Goal: Obtain resource: Download file/media

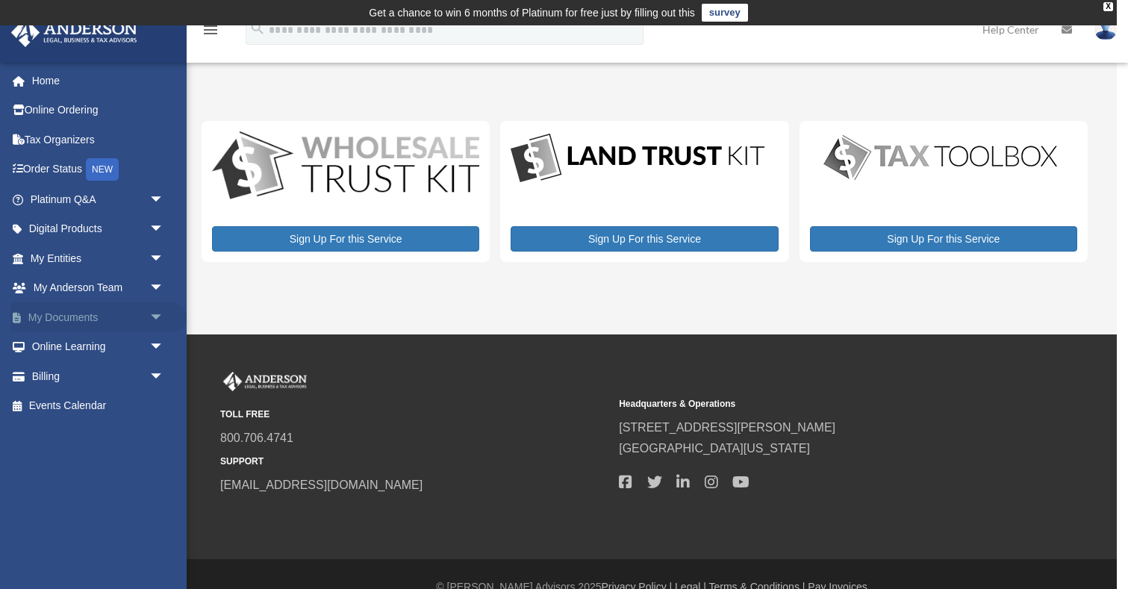
click at [93, 314] on link "My Documents arrow_drop_down" at bounding box center [98, 317] width 176 height 30
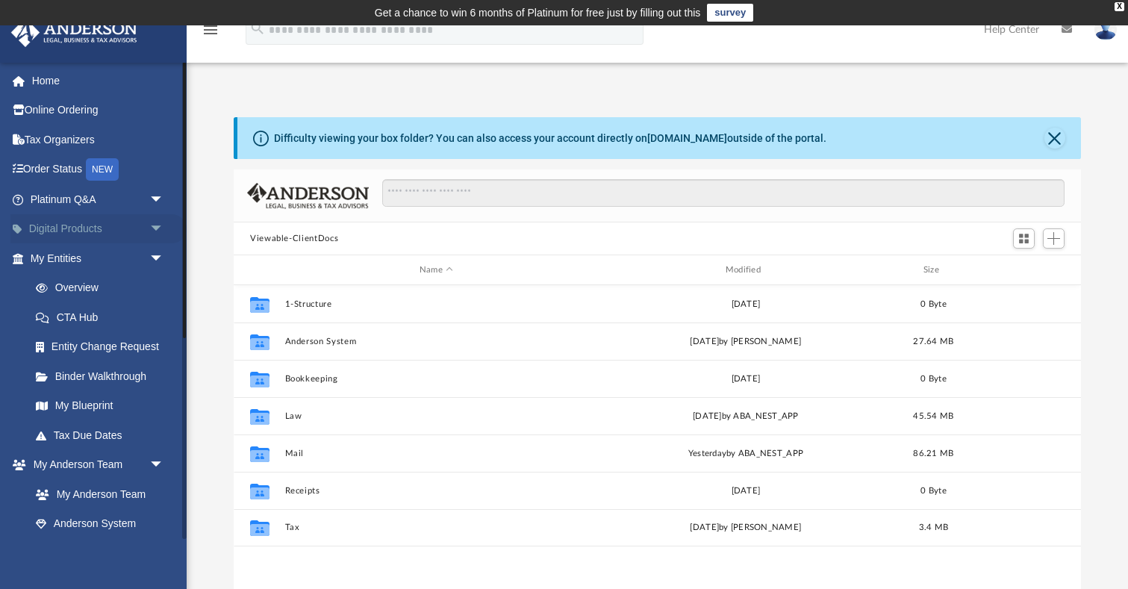
click at [60, 225] on link "Digital Products arrow_drop_down" at bounding box center [98, 229] width 176 height 30
click at [157, 228] on span "arrow_drop_down" at bounding box center [164, 229] width 30 height 31
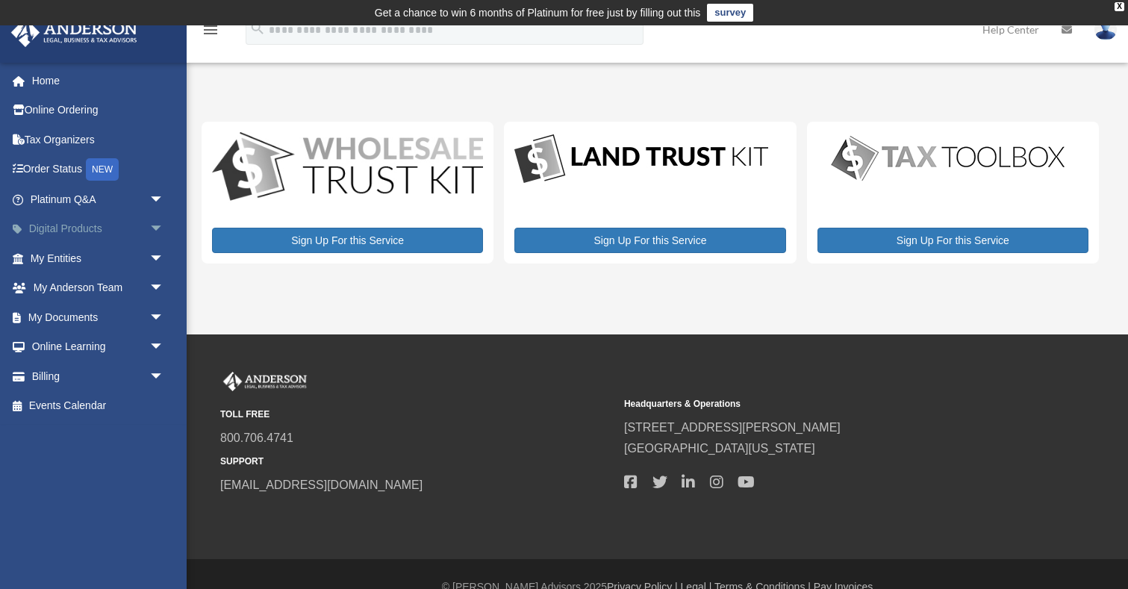
click at [156, 228] on span "arrow_drop_down" at bounding box center [164, 229] width 30 height 31
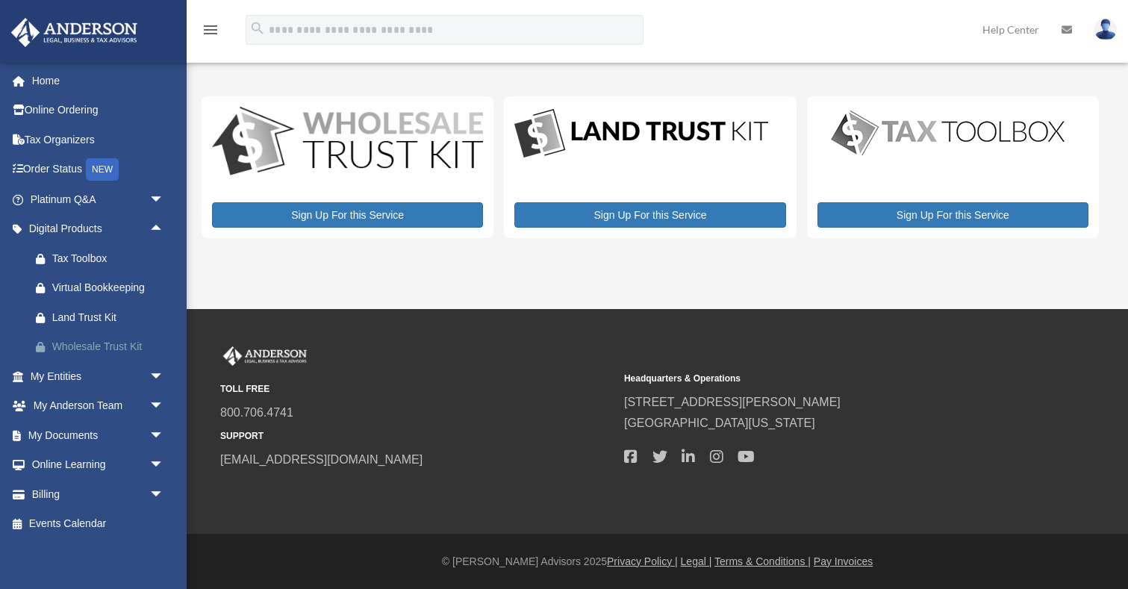
scroll to position [25, 0]
click at [159, 373] on span "arrow_drop_down" at bounding box center [164, 376] width 30 height 31
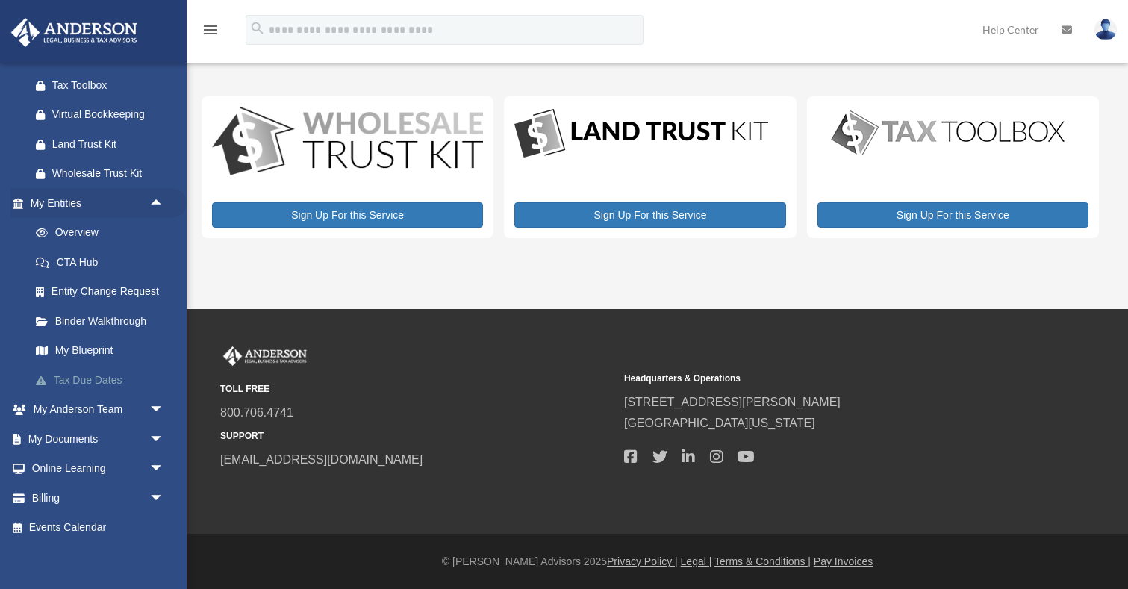
scroll to position [172, 0]
click at [152, 433] on span "arrow_drop_down" at bounding box center [164, 441] width 30 height 31
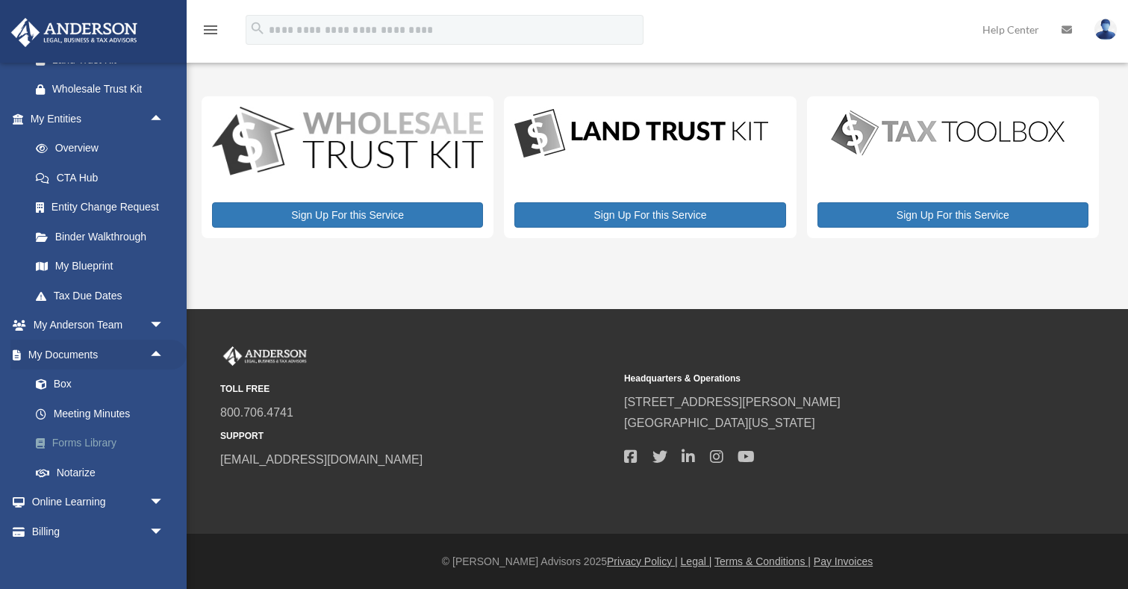
scroll to position [262, 0]
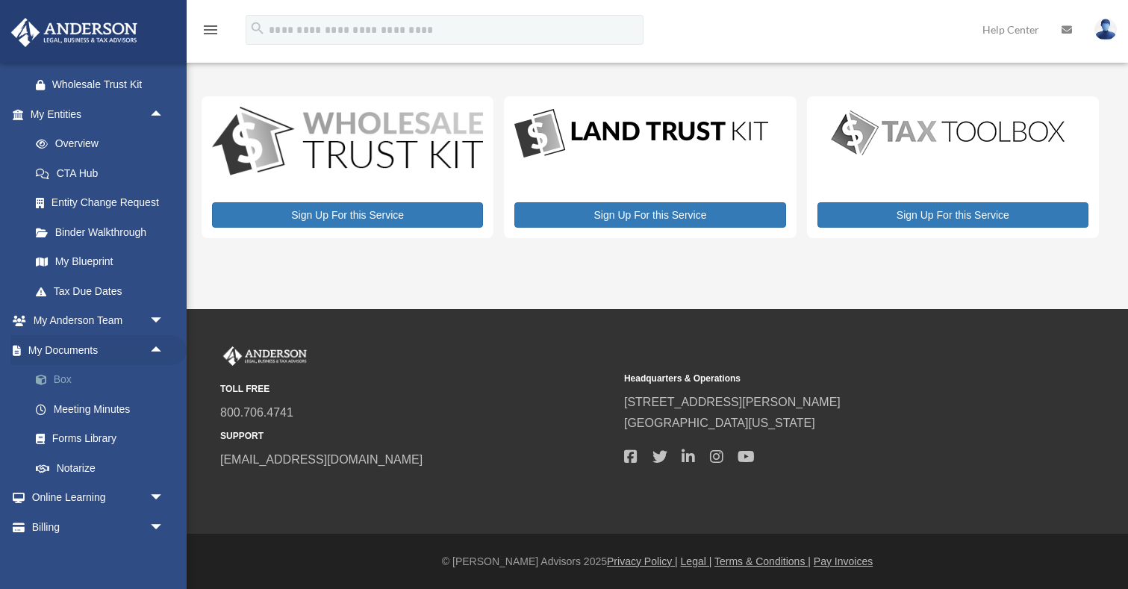
click at [58, 369] on link "Box" at bounding box center [104, 380] width 166 height 30
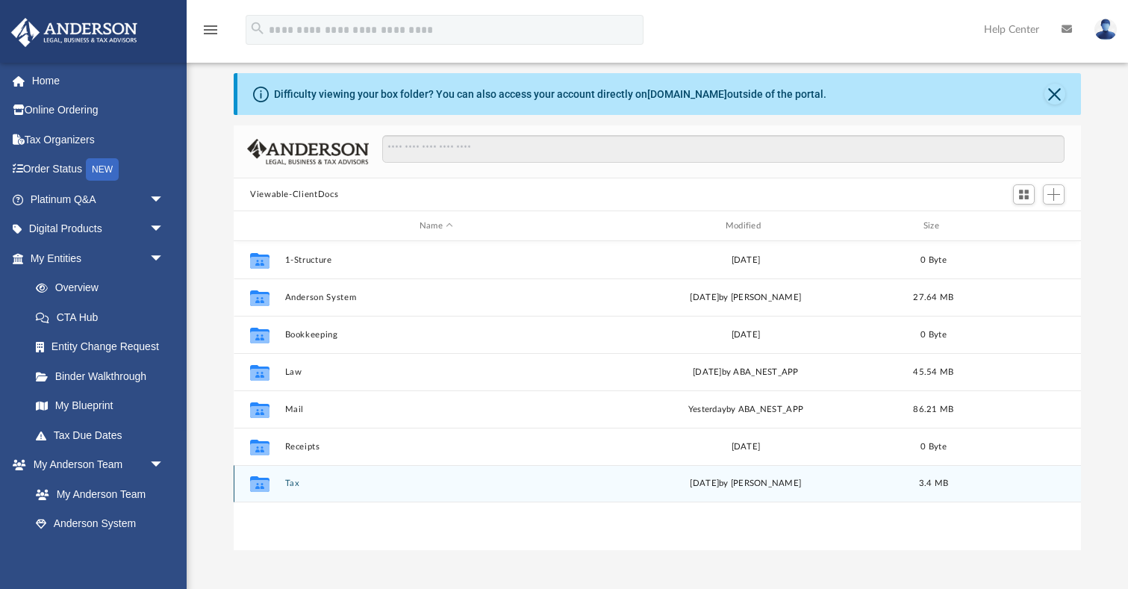
scroll to position [45, 0]
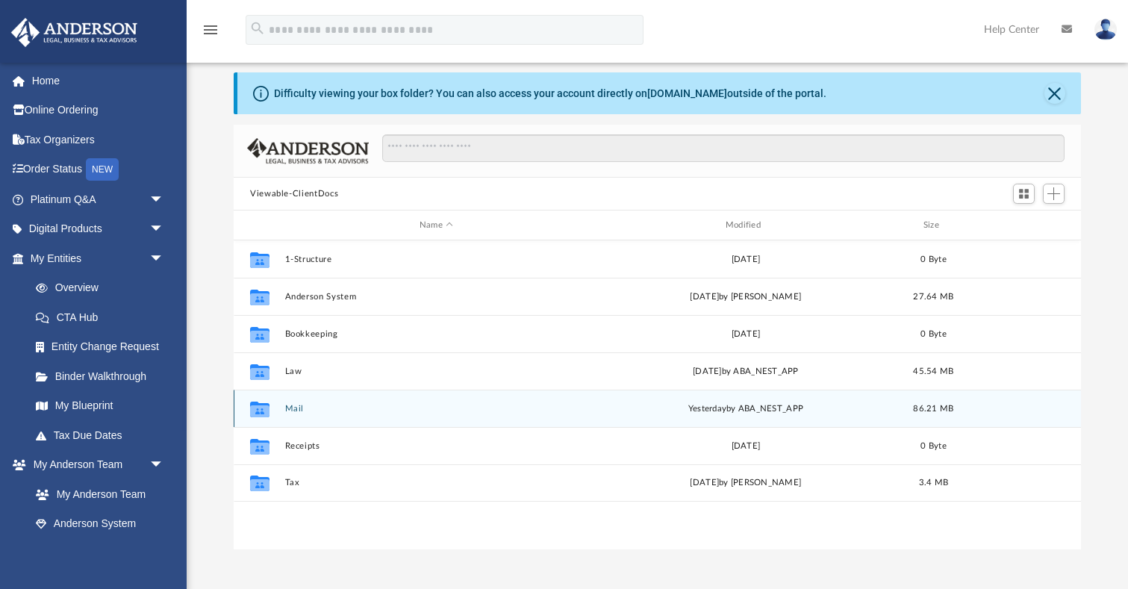
click at [299, 410] on button "Mail" at bounding box center [436, 409] width 303 height 10
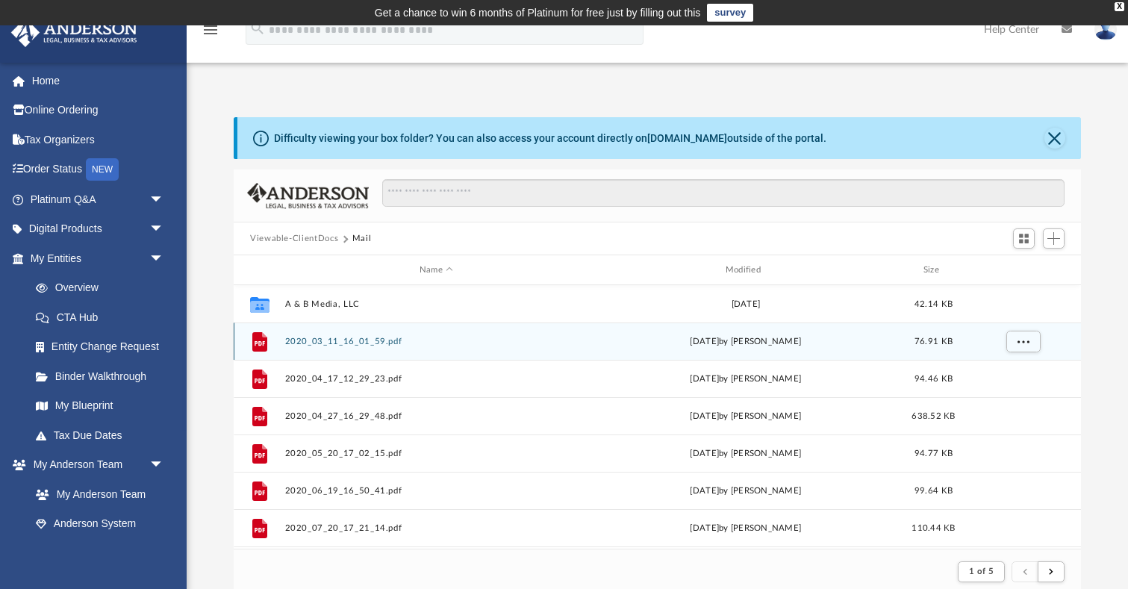
scroll to position [0, 0]
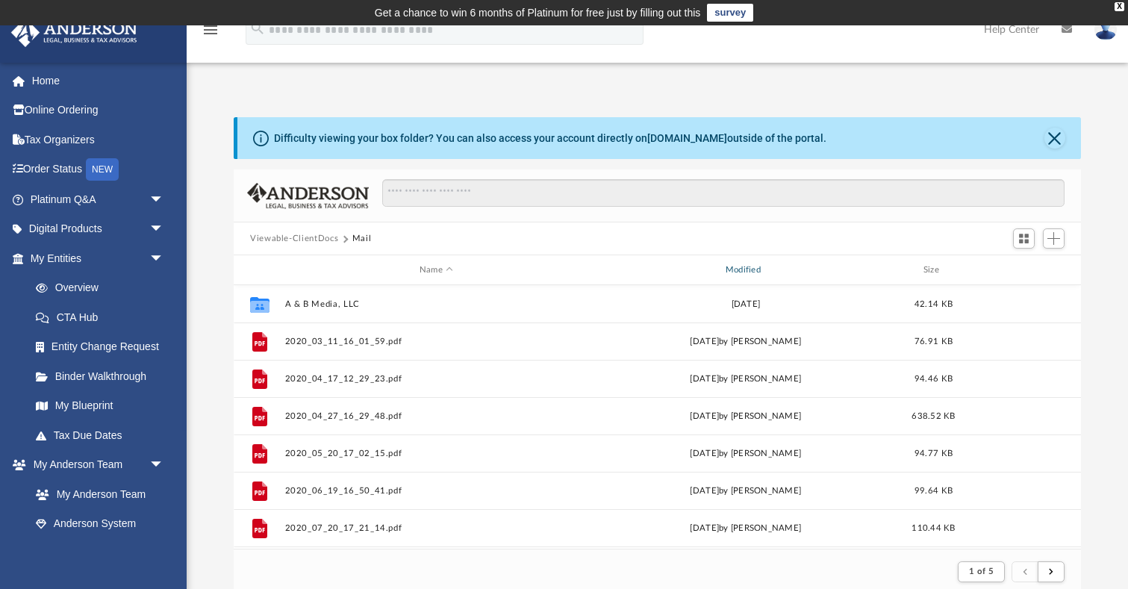
click at [740, 269] on div "Modified" at bounding box center [745, 270] width 303 height 13
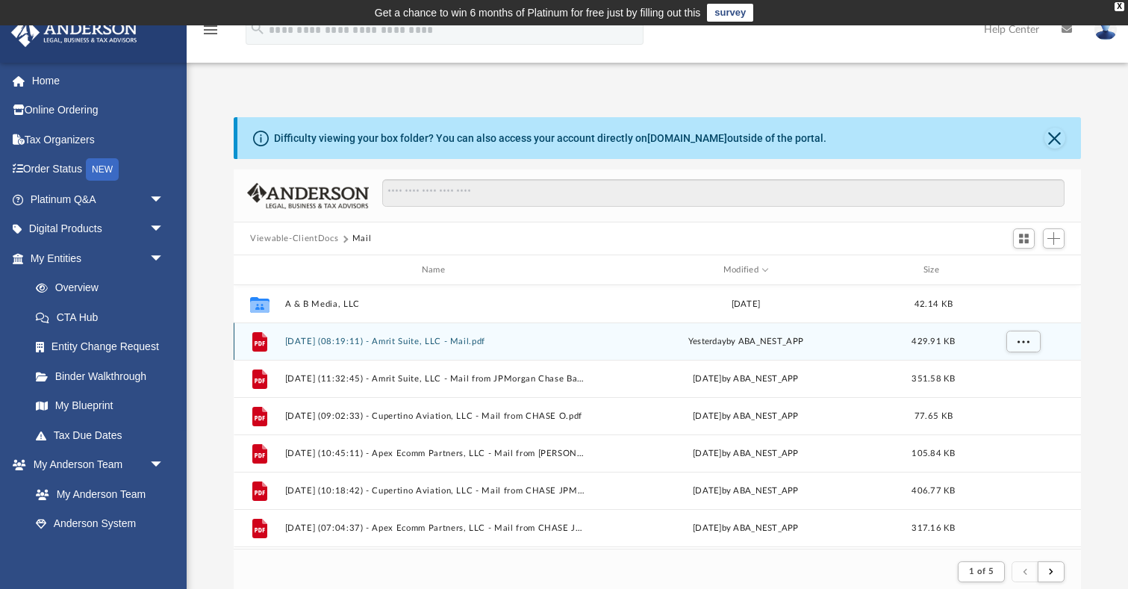
click at [434, 346] on button "2025.08.26 (08:19:11) - Amrit Suite, LLC - Mail.pdf" at bounding box center [436, 342] width 303 height 10
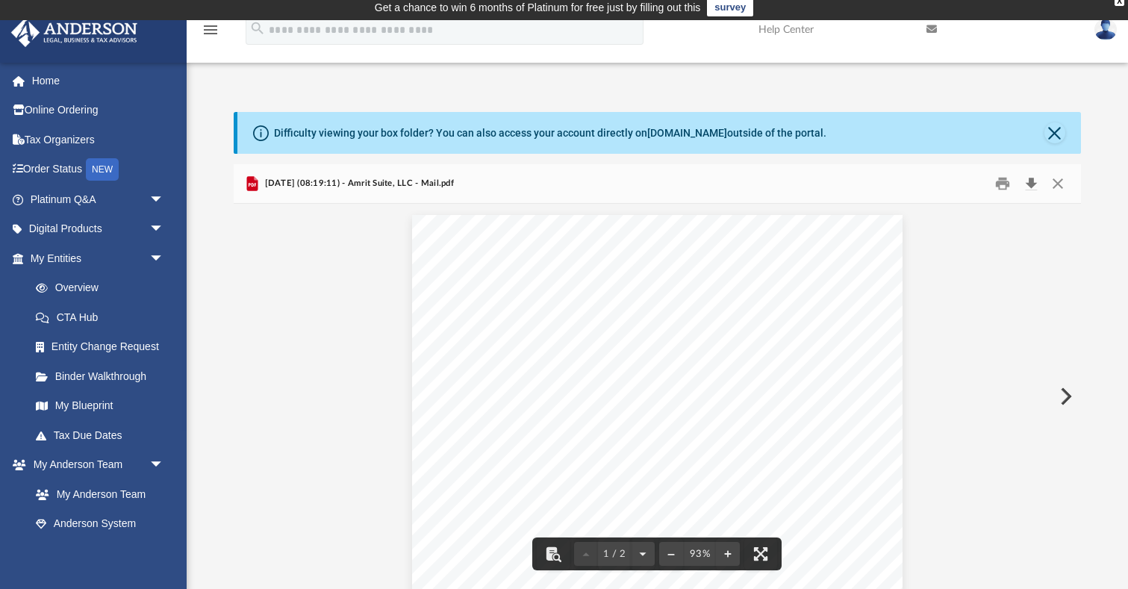
click at [1034, 183] on button "Download" at bounding box center [1031, 184] width 27 height 23
click at [1058, 185] on button "Close" at bounding box center [1058, 184] width 27 height 23
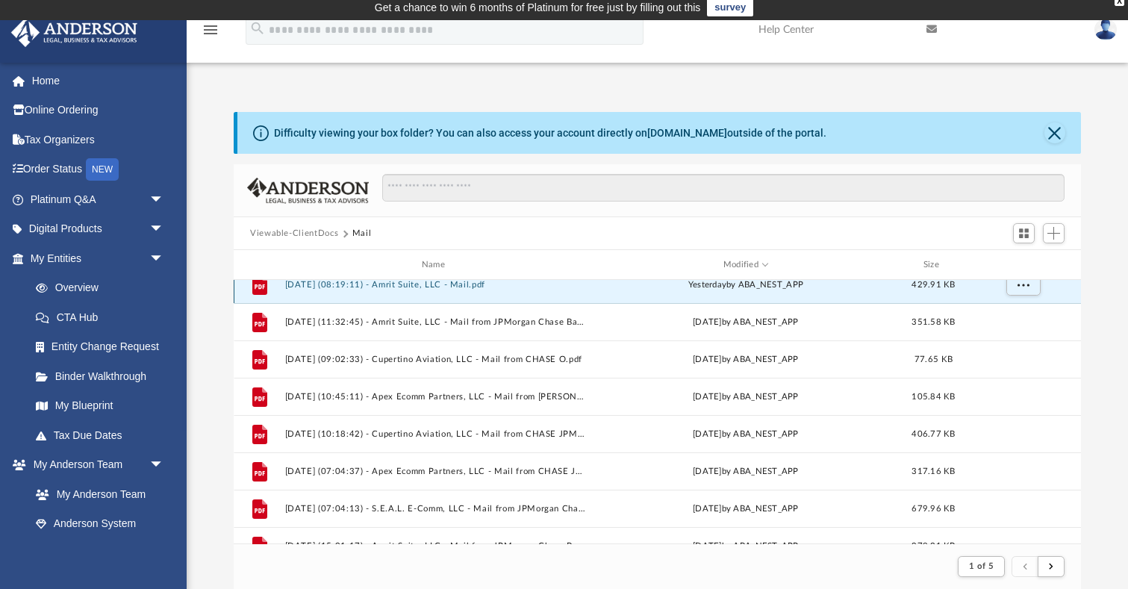
scroll to position [57, 0]
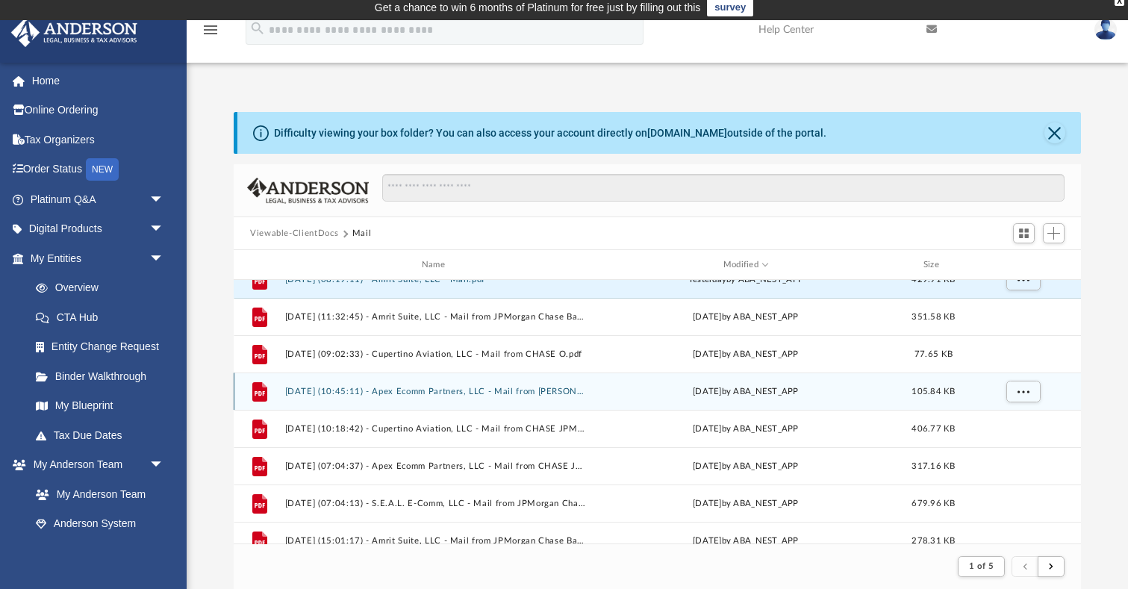
click at [425, 394] on button "2025.08.12 (10:45:11) - Apex Ecomm Partners, LLC - Mail from Kelley Smith Gools…" at bounding box center [436, 392] width 303 height 10
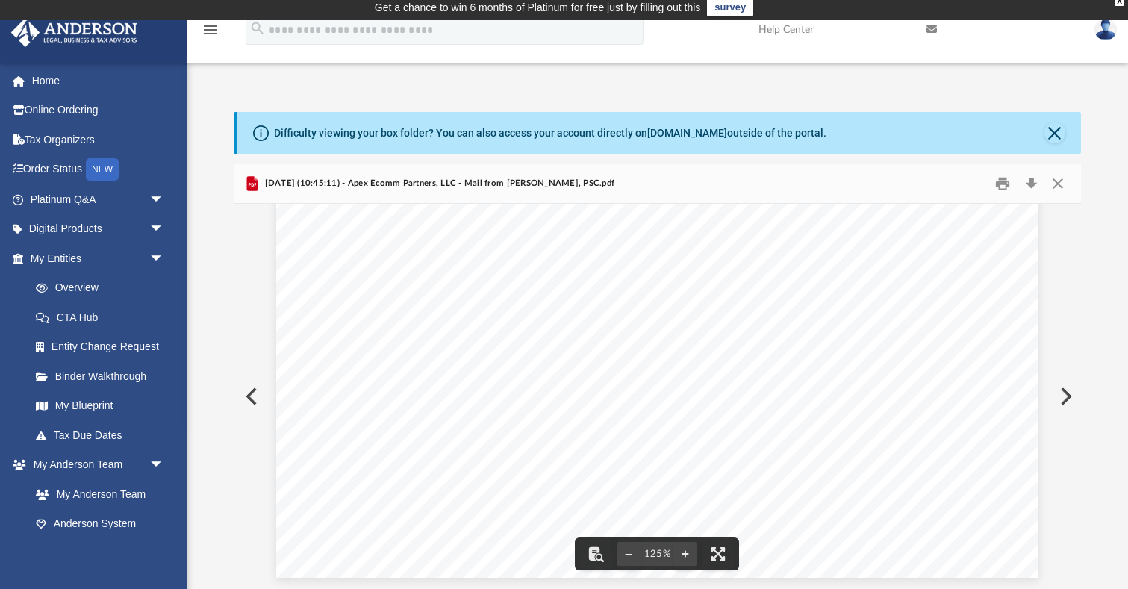
scroll to position [623, 0]
click at [1058, 183] on button "Close" at bounding box center [1058, 184] width 27 height 23
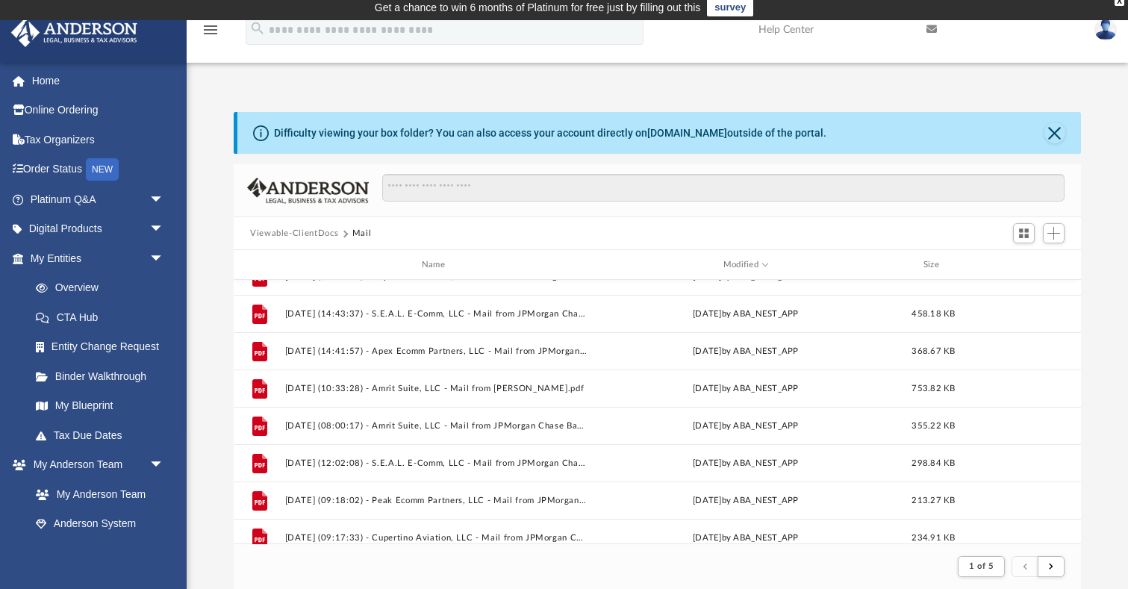
scroll to position [553, 0]
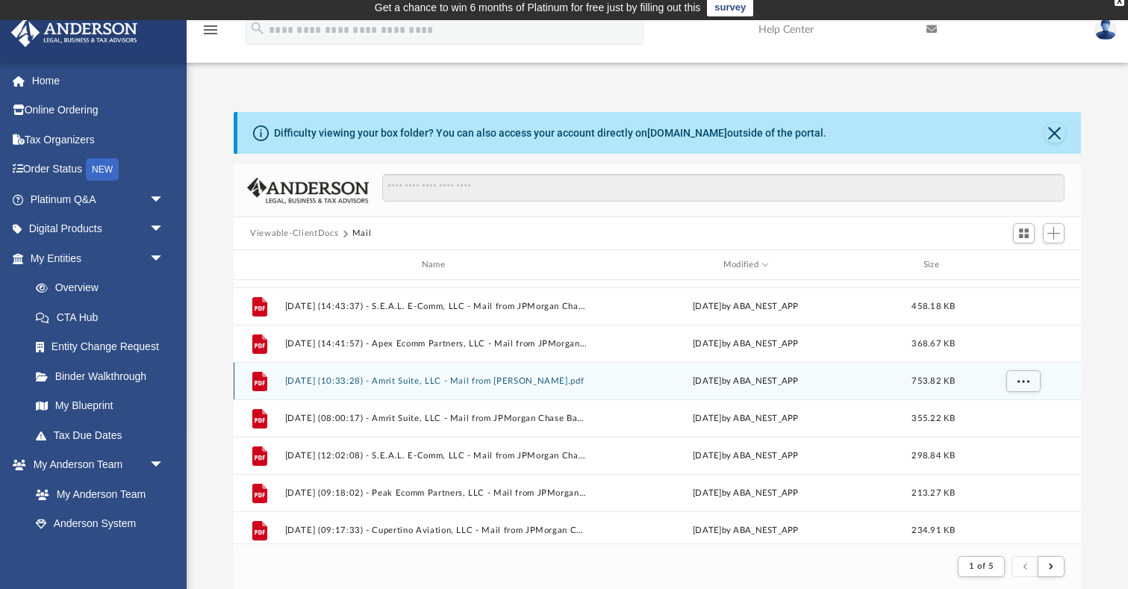
click at [437, 383] on button "2025.06.03 (10:33:28) - Amrit Suite, LLC - Mail from James Hotchkiss.pdf" at bounding box center [436, 381] width 303 height 10
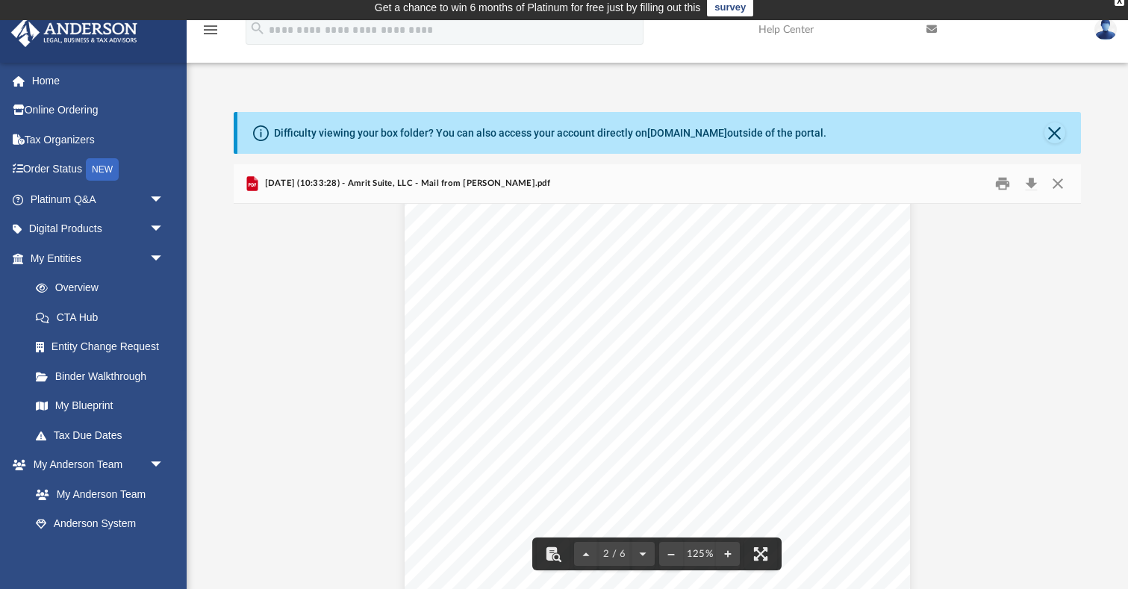
scroll to position [753, 0]
click at [1060, 181] on button "Close" at bounding box center [1058, 184] width 27 height 23
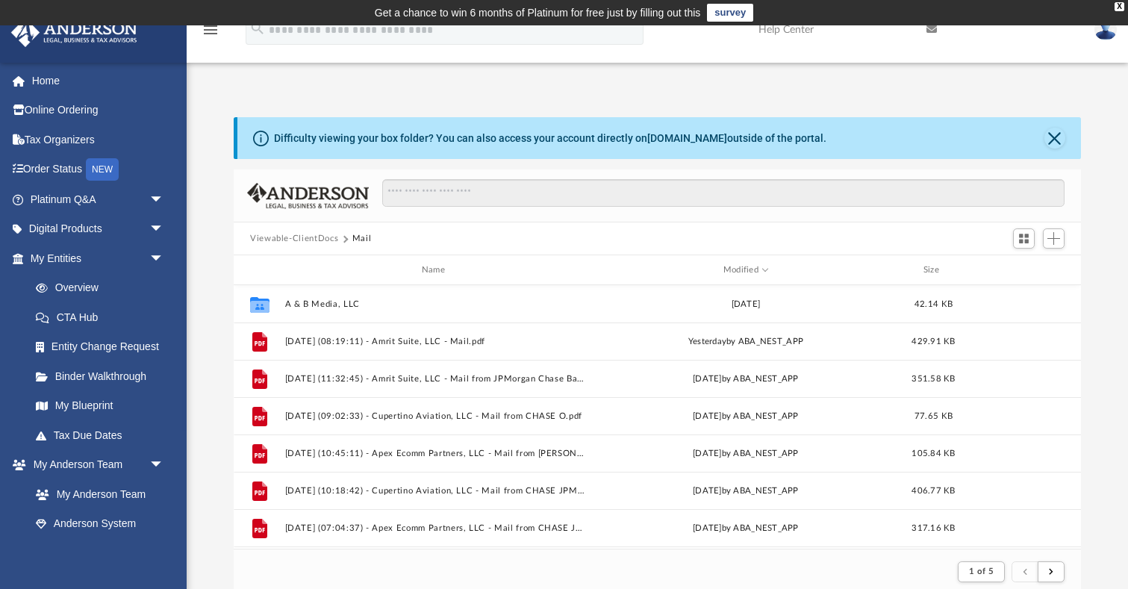
scroll to position [0, 0]
click at [970, 96] on div "Difficulty viewing your box folder? You can also access your account directly o…" at bounding box center [658, 340] width 942 height 509
click at [1120, 4] on div "X" at bounding box center [1120, 6] width 10 height 9
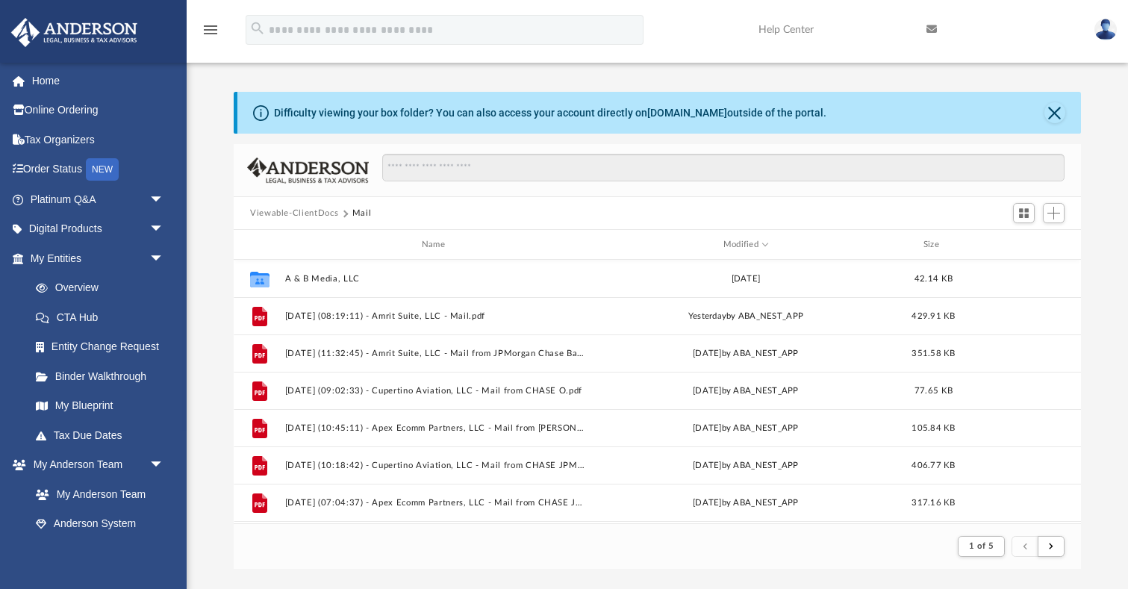
click at [1104, 30] on img at bounding box center [1106, 30] width 22 height 22
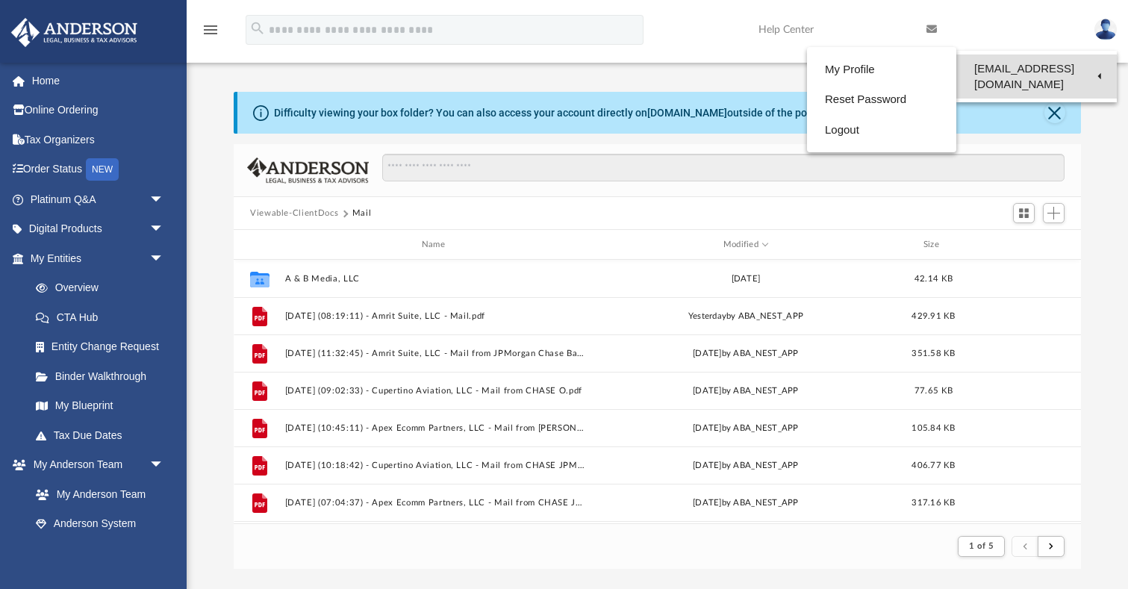
click at [1042, 60] on link "[EMAIL_ADDRESS][DOMAIN_NAME]" at bounding box center [1037, 77] width 161 height 44
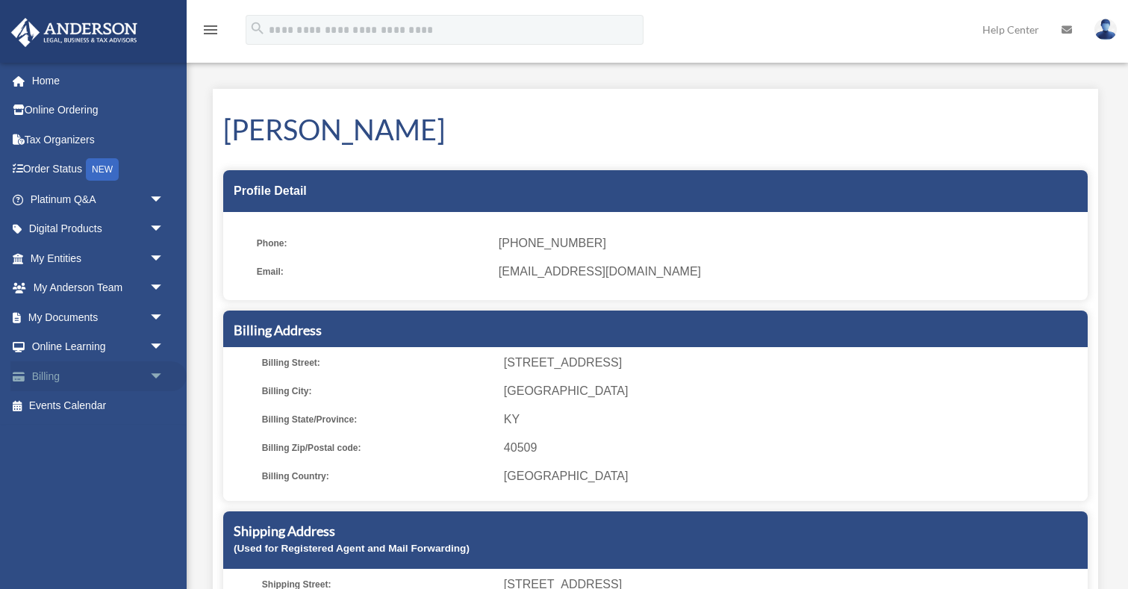
click at [58, 369] on link "Billing arrow_drop_down" at bounding box center [98, 376] width 176 height 30
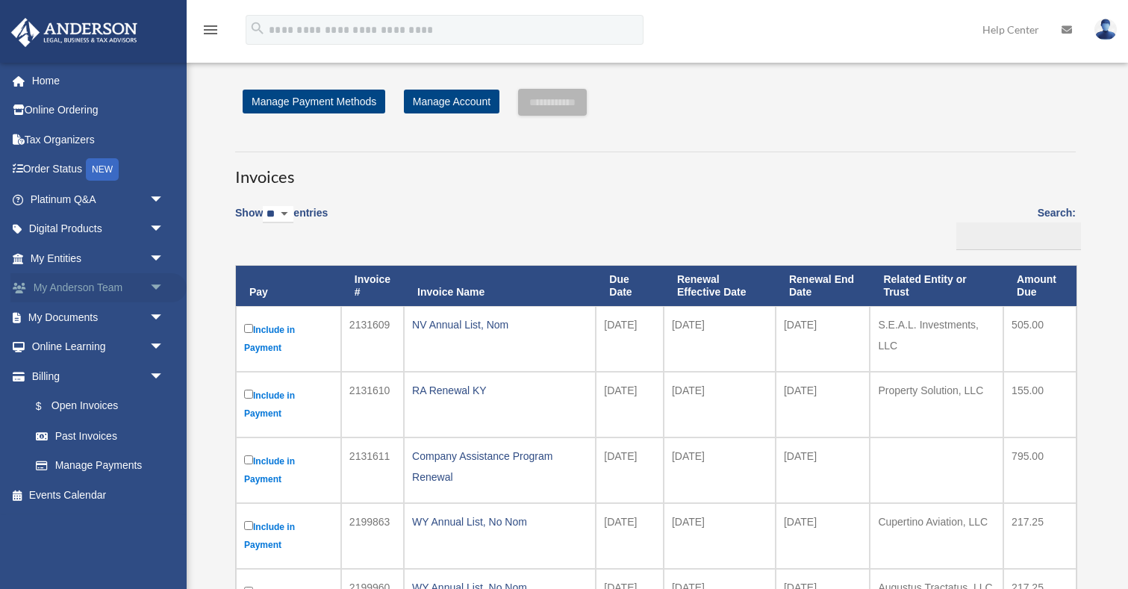
click at [105, 283] on link "My [PERSON_NAME] Team arrow_drop_down" at bounding box center [98, 288] width 176 height 30
